Goal: Transaction & Acquisition: Book appointment/travel/reservation

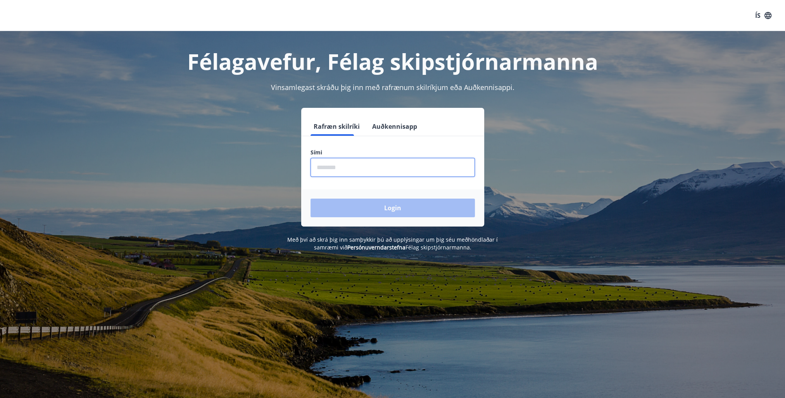
click at [375, 171] on input "phone" at bounding box center [392, 167] width 164 height 19
click at [310, 198] on button "Login" at bounding box center [392, 207] width 164 height 19
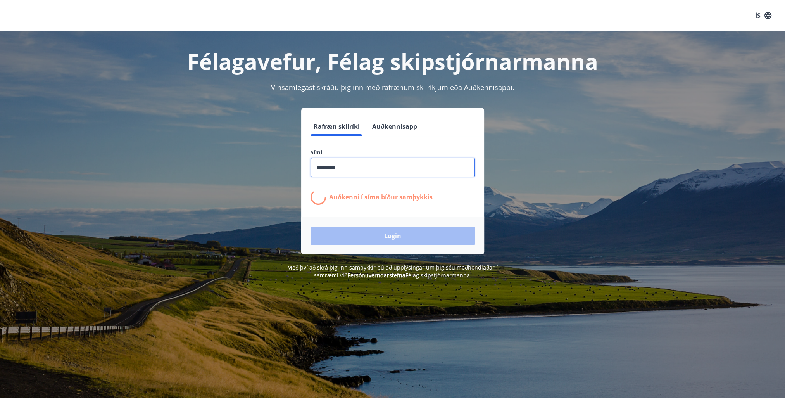
click at [393, 162] on input "phone" at bounding box center [392, 167] width 164 height 19
drag, startPoint x: 375, startPoint y: 170, endPoint x: 199, endPoint y: 174, distance: 175.6
click at [221, 182] on div "Rafræn skilríki Auðkennisapp Sími ​ Auðkenni í síma bíður samþykkis Login" at bounding box center [392, 181] width 539 height 147
type input "********"
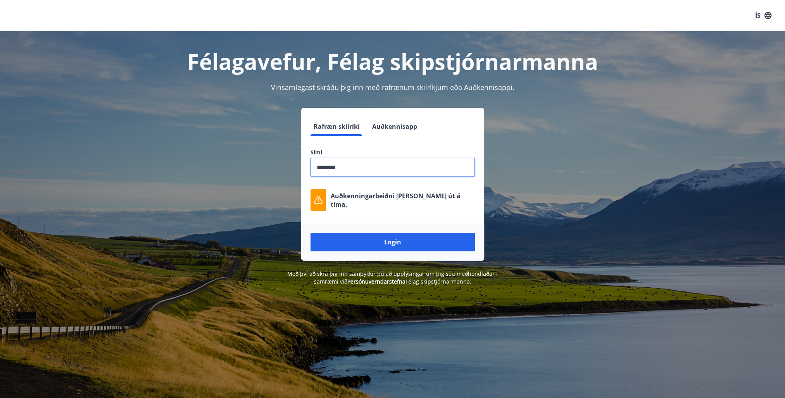
drag, startPoint x: 404, startPoint y: 165, endPoint x: 405, endPoint y: 174, distance: 8.9
click at [405, 165] on input "phone" at bounding box center [392, 167] width 164 height 19
click at [396, 243] on button "Login" at bounding box center [392, 242] width 164 height 19
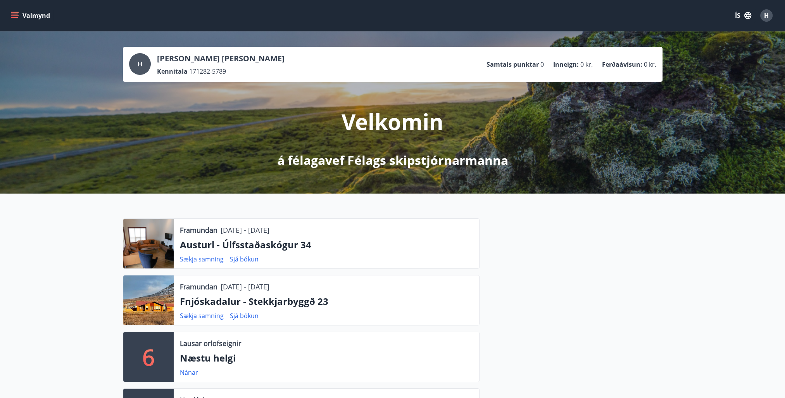
click at [9, 14] on button "Valmynd" at bounding box center [31, 16] width 44 height 14
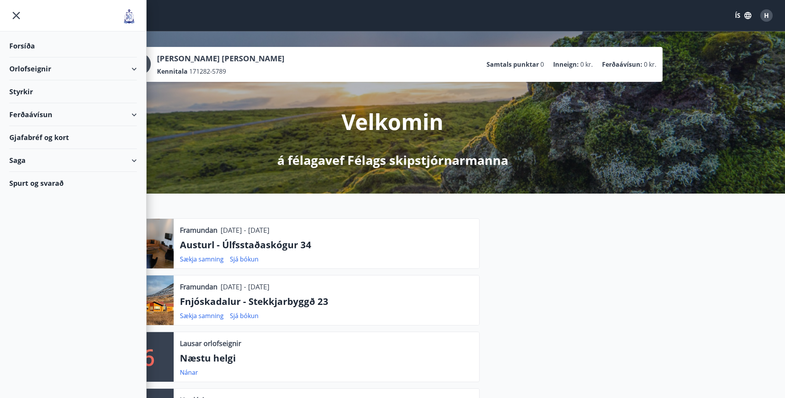
click at [135, 63] on div "Orlofseignir" at bounding box center [73, 68] width 128 height 23
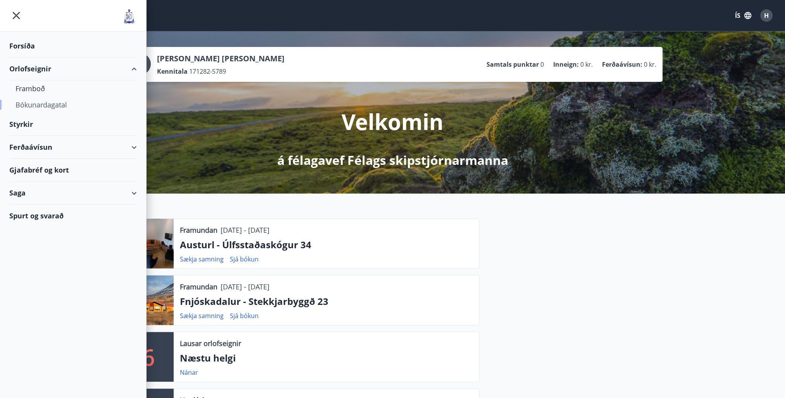
click at [51, 104] on div "Bókunardagatal" at bounding box center [73, 105] width 115 height 16
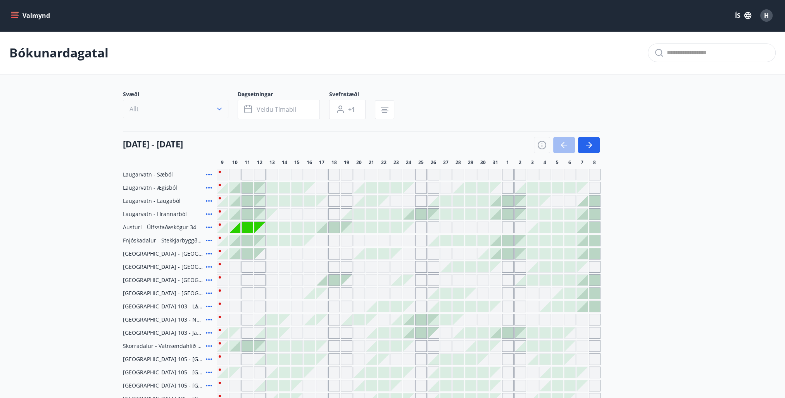
click at [218, 106] on icon "button" at bounding box center [219, 109] width 8 height 8
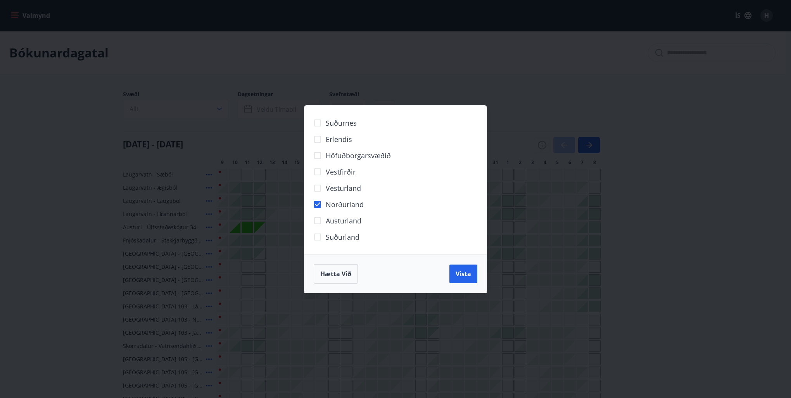
click at [457, 277] on span "Vista" at bounding box center [463, 273] width 16 height 9
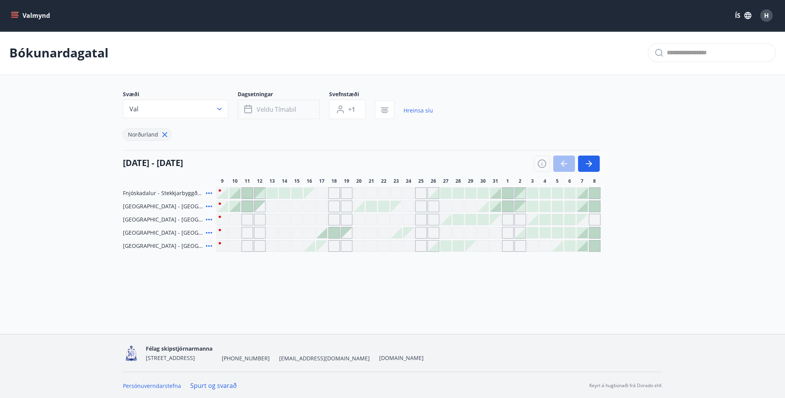
click at [273, 111] on span "Veldu tímabil" at bounding box center [277, 109] width 40 height 9
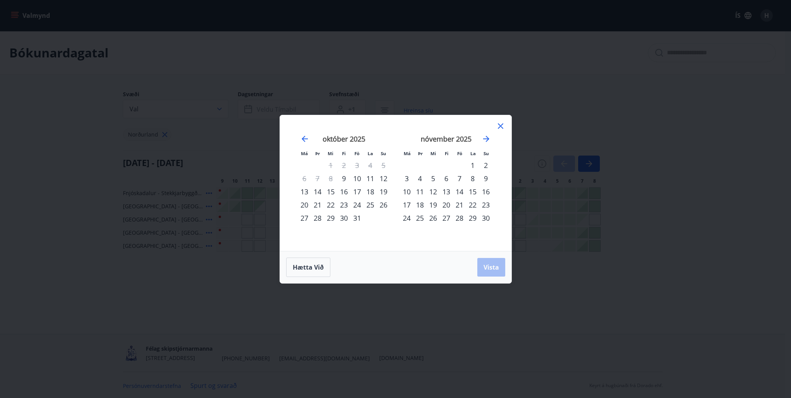
click at [360, 205] on div "24" at bounding box center [356, 204] width 13 height 13
click at [386, 206] on div "26" at bounding box center [383, 204] width 13 height 13
drag, startPoint x: 500, startPoint y: 269, endPoint x: 440, endPoint y: 139, distance: 143.4
click at [500, 269] on button "Vista" at bounding box center [491, 267] width 28 height 19
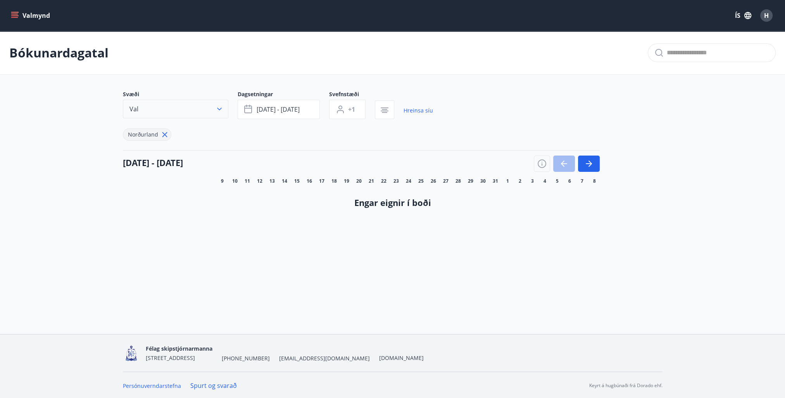
click at [218, 111] on icon "button" at bounding box center [219, 109] width 8 height 8
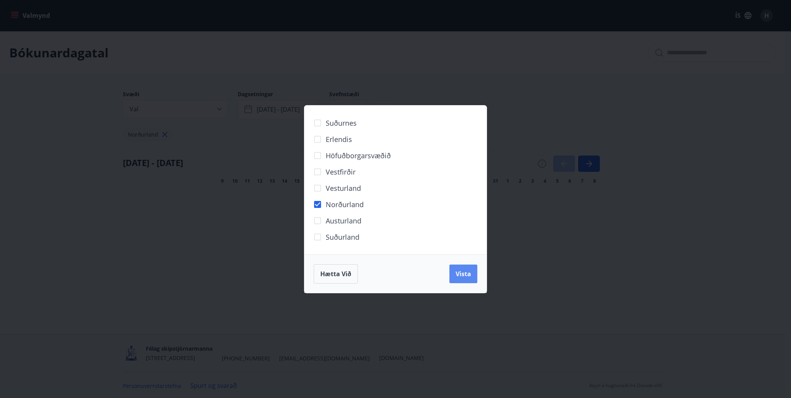
click at [455, 275] on span "Vista" at bounding box center [463, 273] width 16 height 9
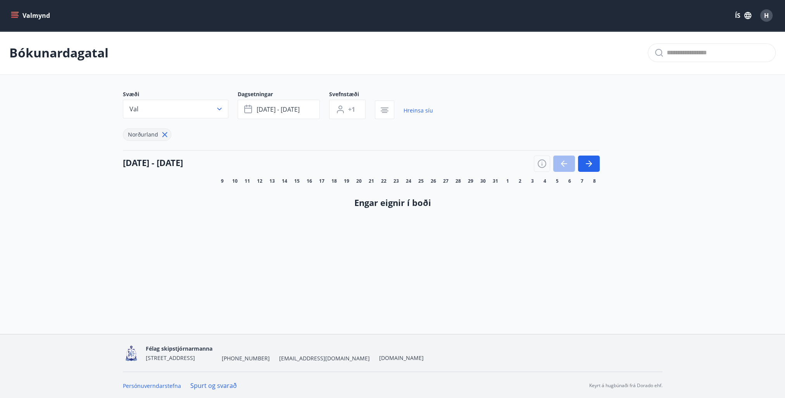
click at [198, 248] on div "Bókunardagatal Svæði Val Dagsetningar [DATE] - [DATE] Svefnstæði +1 Hreinsa síu…" at bounding box center [392, 141] width 785 height 221
click at [16, 10] on button "Valmynd" at bounding box center [31, 16] width 44 height 14
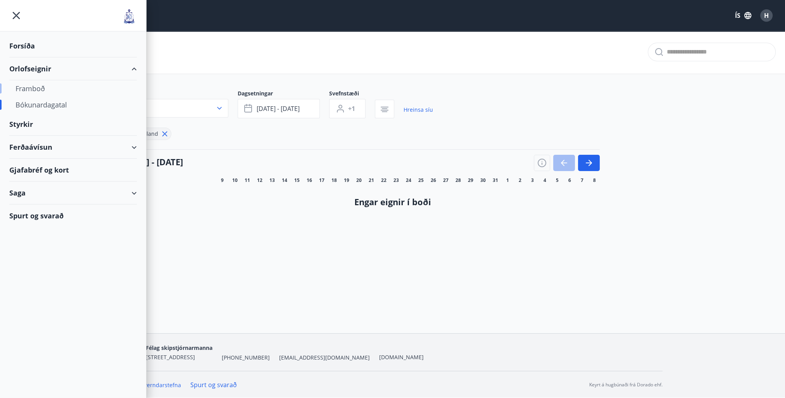
click at [38, 84] on div "Framboð" at bounding box center [73, 88] width 115 height 16
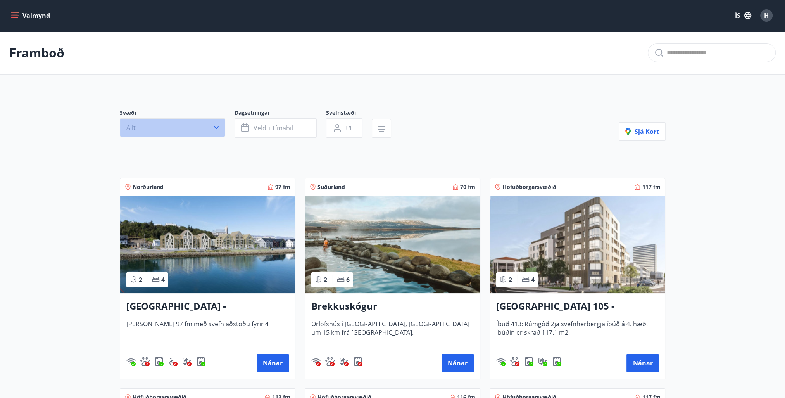
click at [209, 125] on button "Allt" at bounding box center [172, 127] width 105 height 19
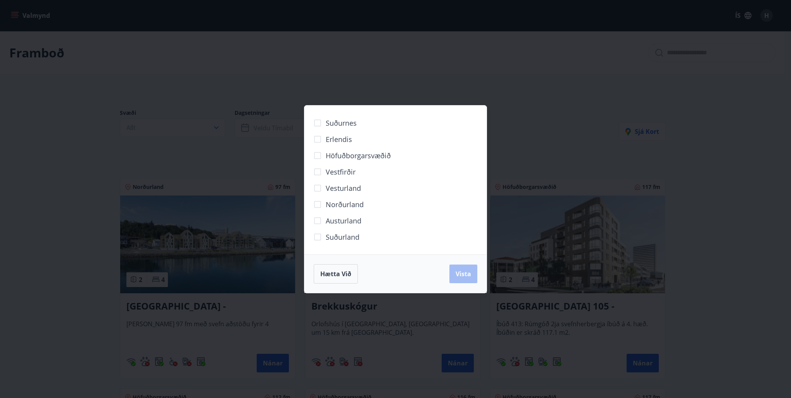
click at [342, 199] on label "Norðurland" at bounding box center [336, 204] width 54 height 16
click at [464, 272] on span "Vista" at bounding box center [463, 273] width 16 height 9
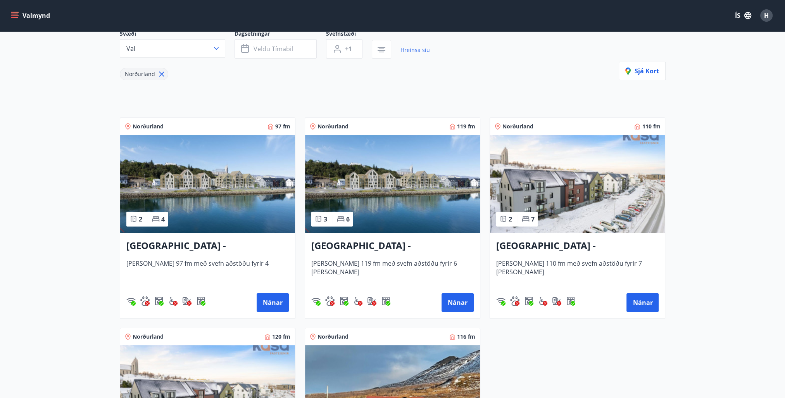
scroll to position [118, 0]
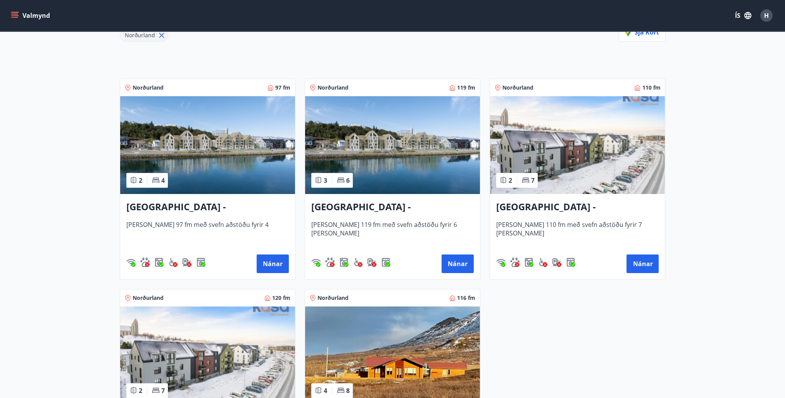
click at [212, 173] on img at bounding box center [207, 145] width 175 height 98
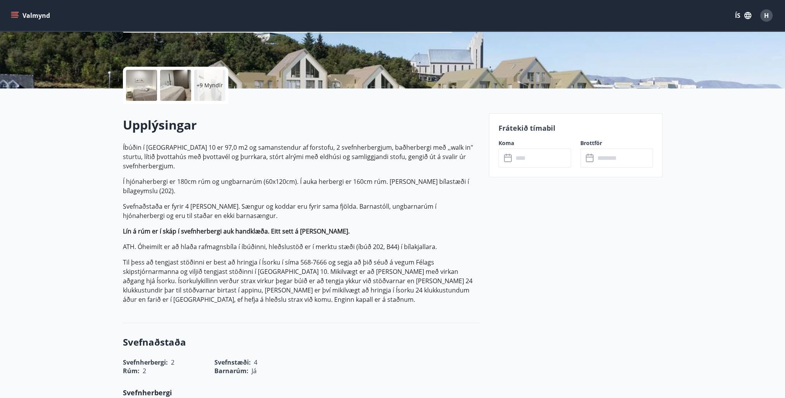
scroll to position [144, 0]
click at [539, 162] on input "text" at bounding box center [542, 158] width 58 height 19
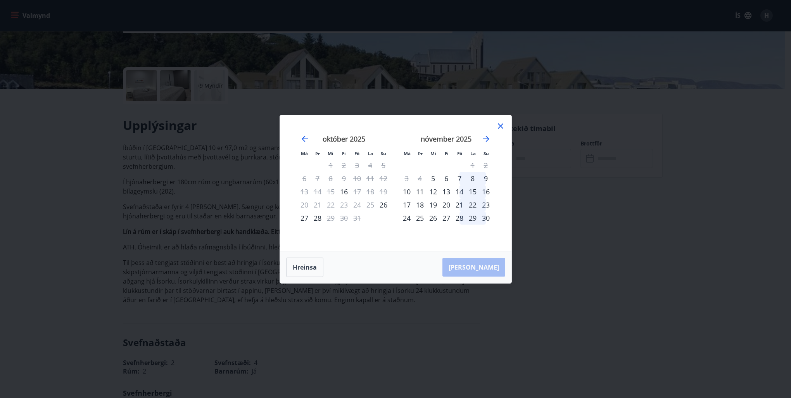
click at [498, 127] on icon at bounding box center [500, 125] width 9 height 9
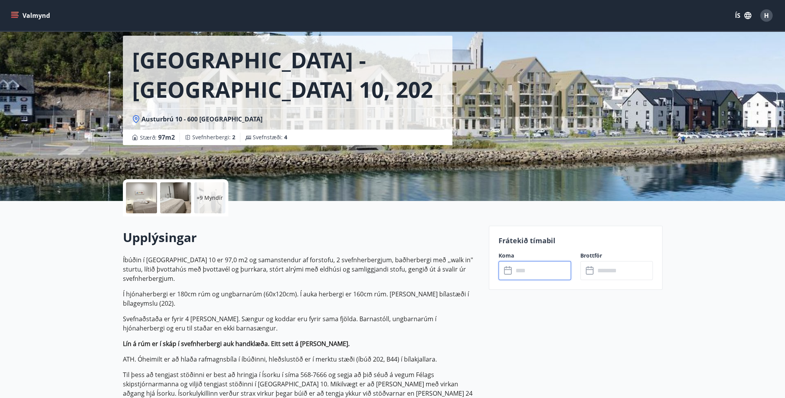
scroll to position [0, 0]
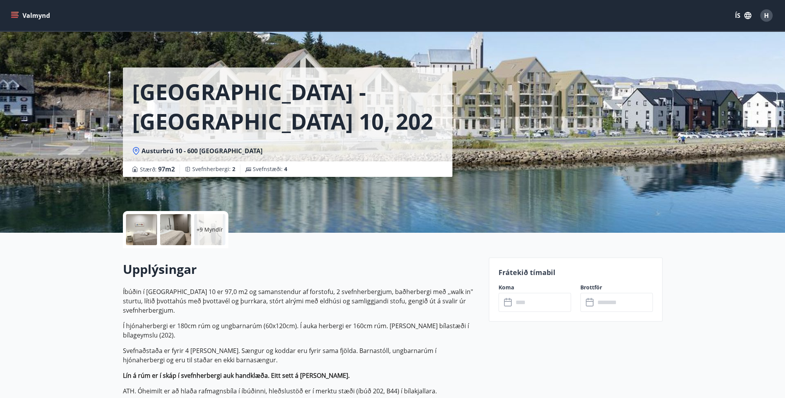
click at [45, 20] on button "Valmynd" at bounding box center [31, 16] width 44 height 14
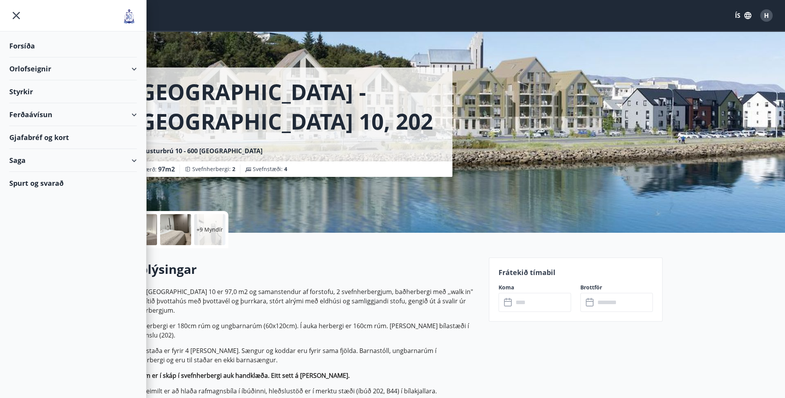
click at [128, 115] on div "Ferðaávísun" at bounding box center [73, 114] width 128 height 23
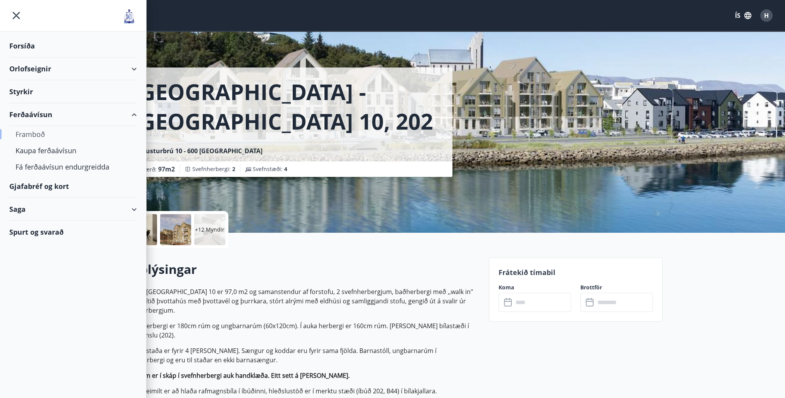
click at [31, 131] on div "Framboð" at bounding box center [73, 134] width 115 height 16
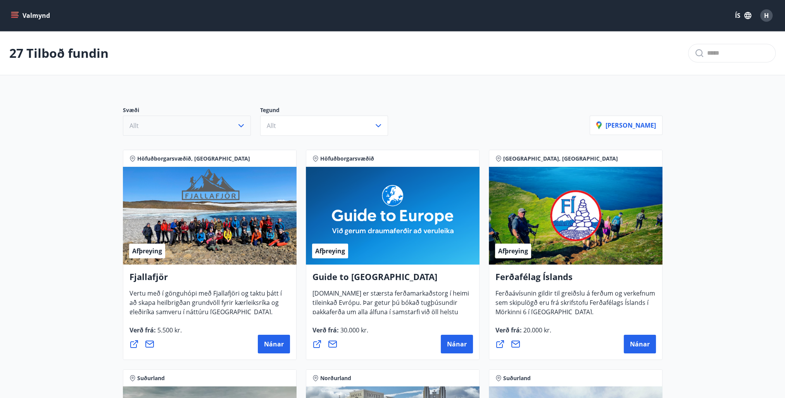
click at [245, 128] on icon "button" at bounding box center [240, 125] width 9 height 9
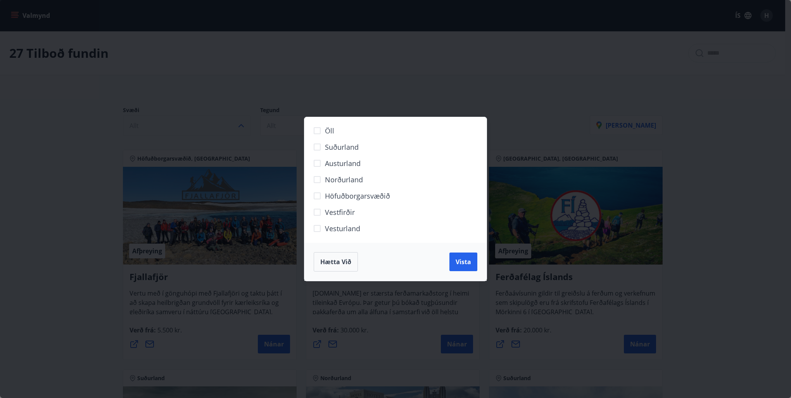
click at [226, 126] on div "Öll Suðurland [GEOGRAPHIC_DATA] Norðurland Höfuðborgarsvæðið [GEOGRAPHIC_DATA] …" at bounding box center [395, 199] width 791 height 398
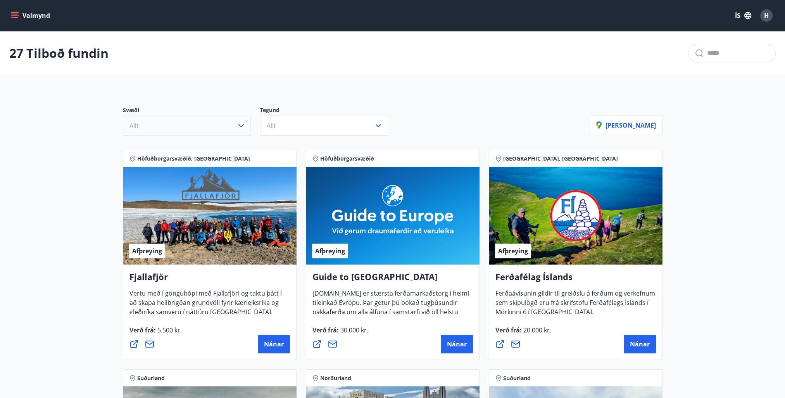
click at [228, 122] on button "Allt" at bounding box center [187, 125] width 128 height 20
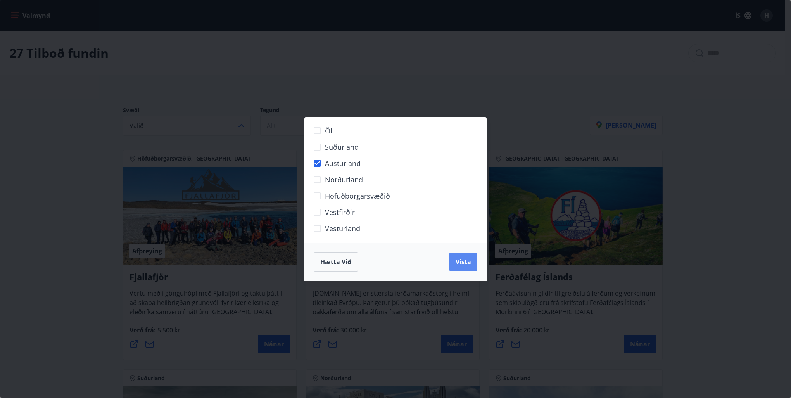
click at [470, 261] on span "Vista" at bounding box center [463, 261] width 16 height 9
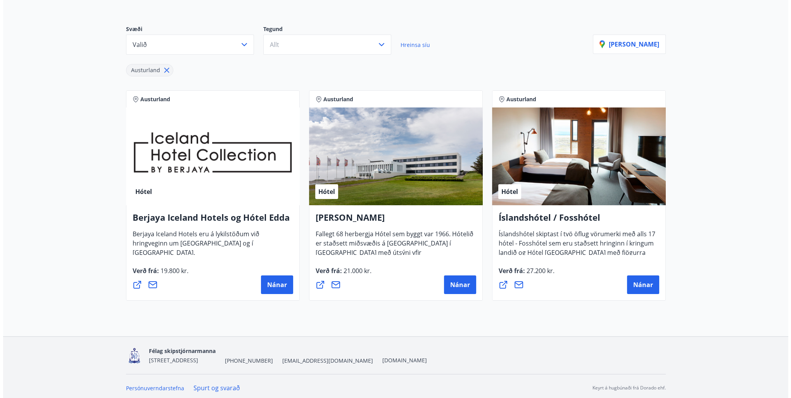
scroll to position [84, 0]
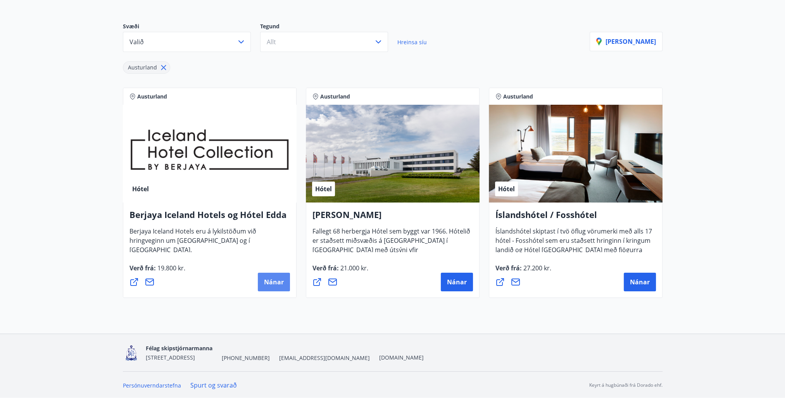
click at [266, 283] on span "Nánar" at bounding box center [274, 282] width 20 height 9
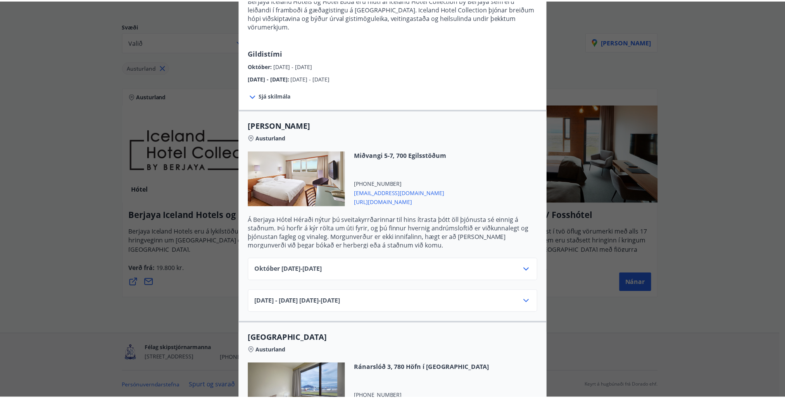
scroll to position [194, 0]
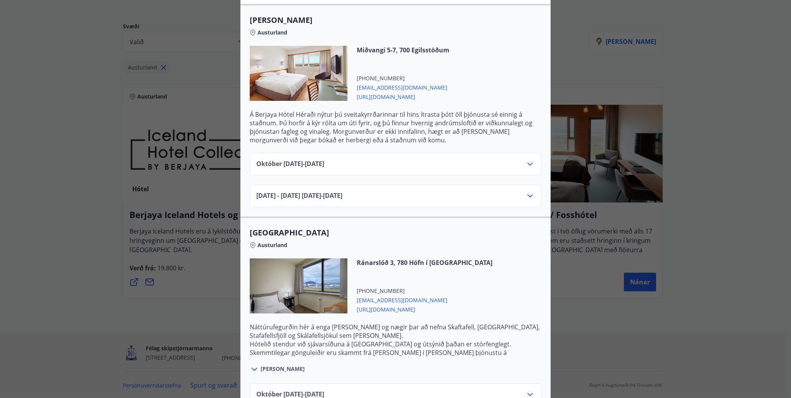
click at [499, 159] on div "[DATE]10.25 - [DATE]" at bounding box center [395, 167] width 278 height 16
click at [527, 162] on icon at bounding box center [529, 163] width 5 height 3
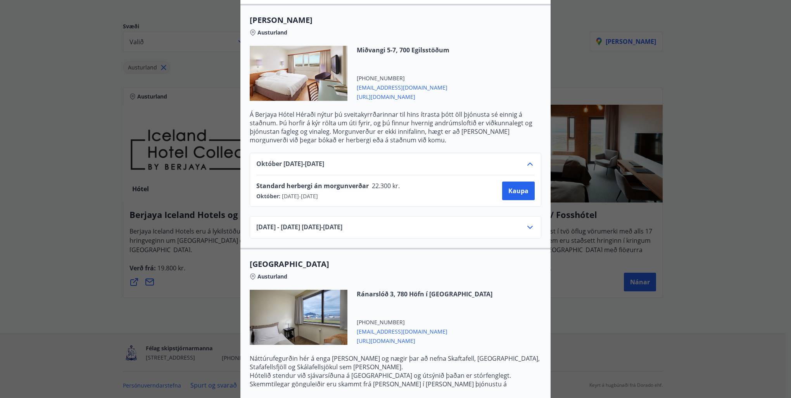
click at [529, 222] on icon at bounding box center [529, 226] width 9 height 9
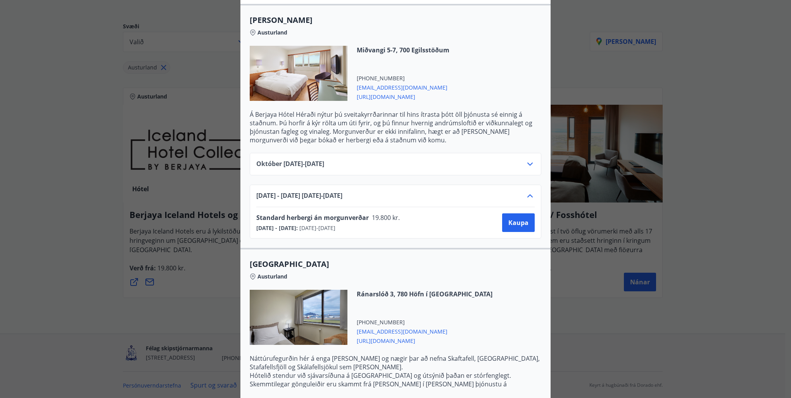
click at [505, 159] on div "[DATE]10.25 - [DATE]" at bounding box center [395, 167] width 278 height 16
click at [525, 159] on icon at bounding box center [529, 163] width 9 height 9
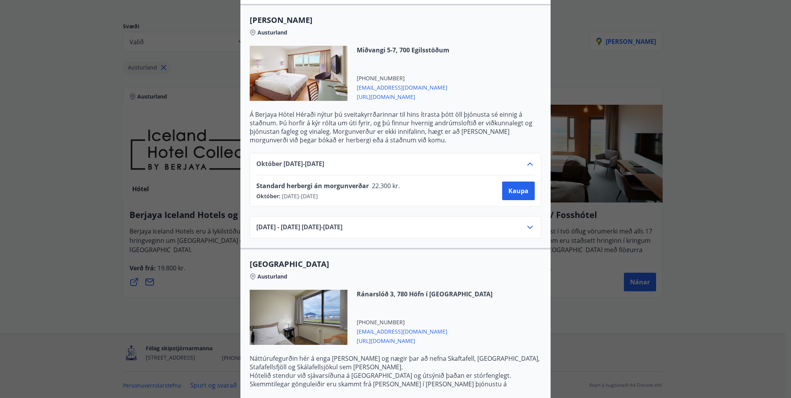
click at [45, 145] on div "Berjaya Iceland Hotels og Hótel Edda Berjaya Iceland Hotels og Hótel Edda eru h…" at bounding box center [395, 5] width 791 height 398
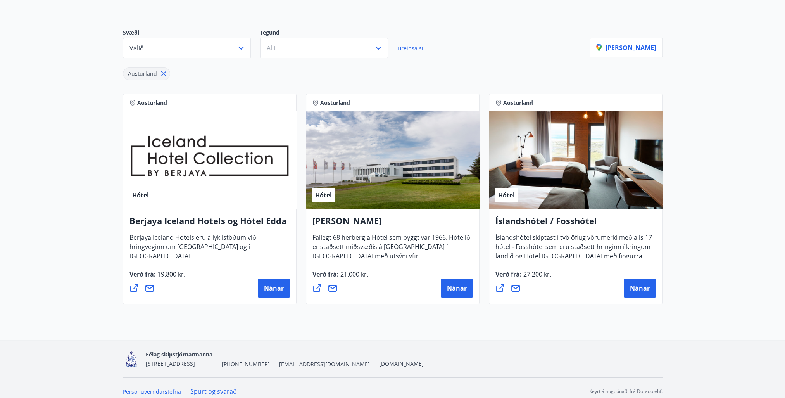
scroll to position [0, 0]
